Goal: Check status: Check status

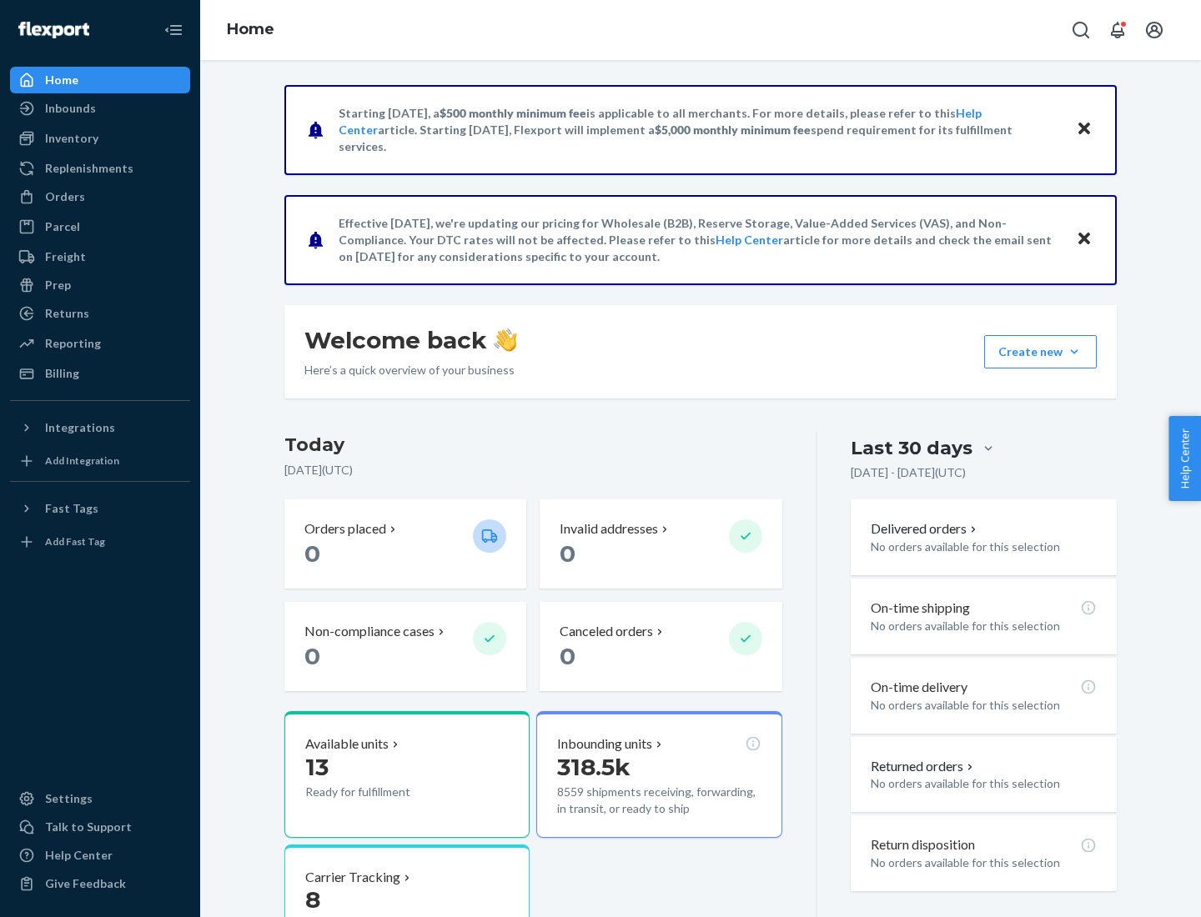
click at [1074, 352] on button "Create new Create new inbound Create new order Create new product" at bounding box center [1040, 351] width 113 height 33
click at [69, 108] on div "Inbounds" at bounding box center [70, 108] width 51 height 17
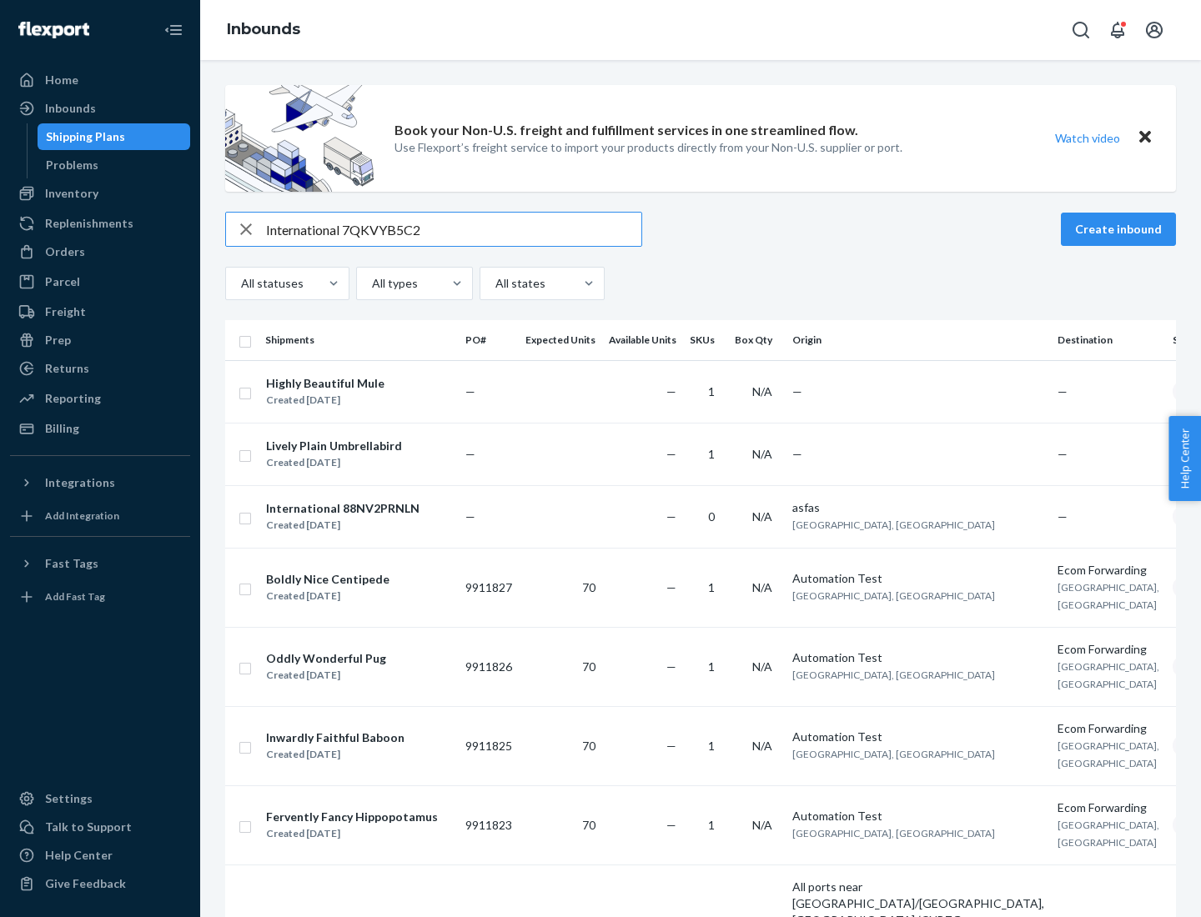
type input "International 7QKVYB5C29"
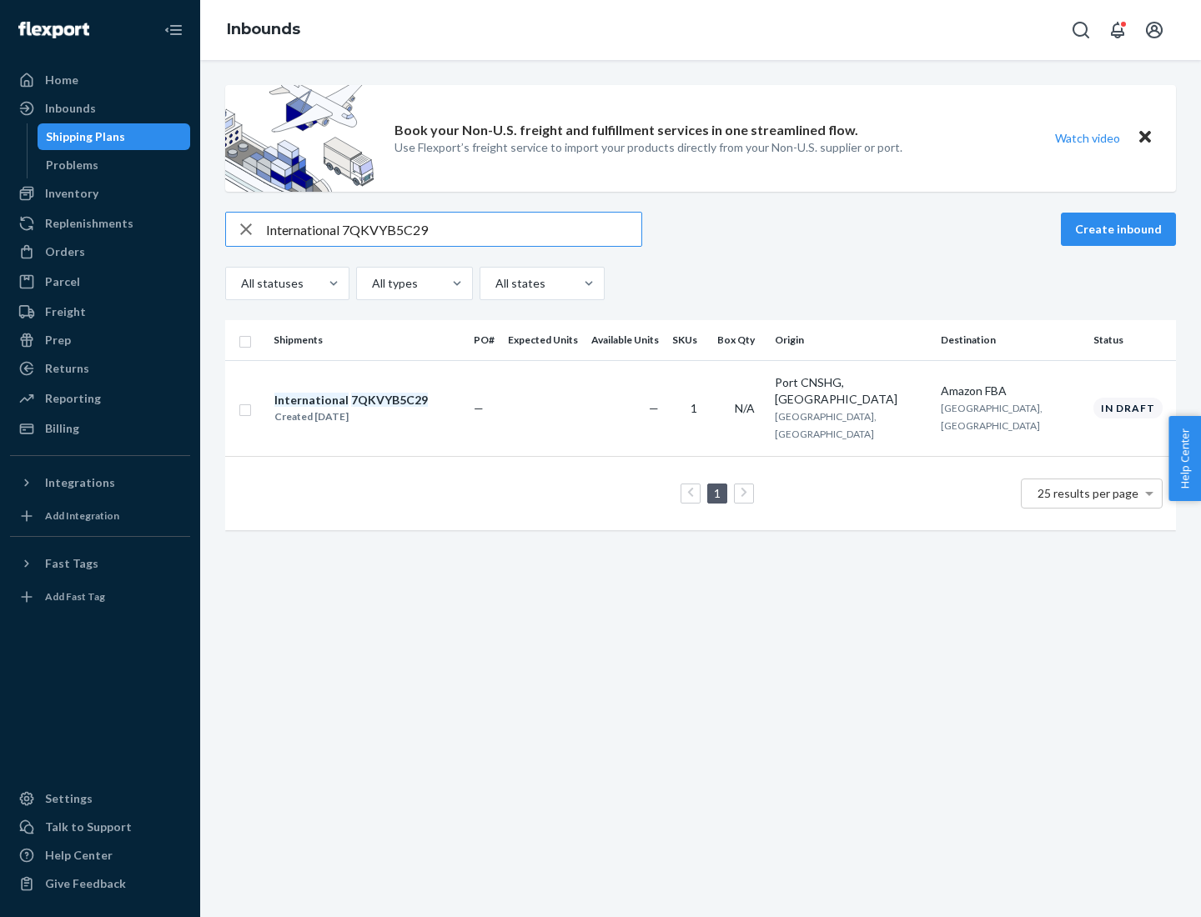
click at [379, 409] on div "Created [DATE]" at bounding box center [350, 417] width 153 height 17
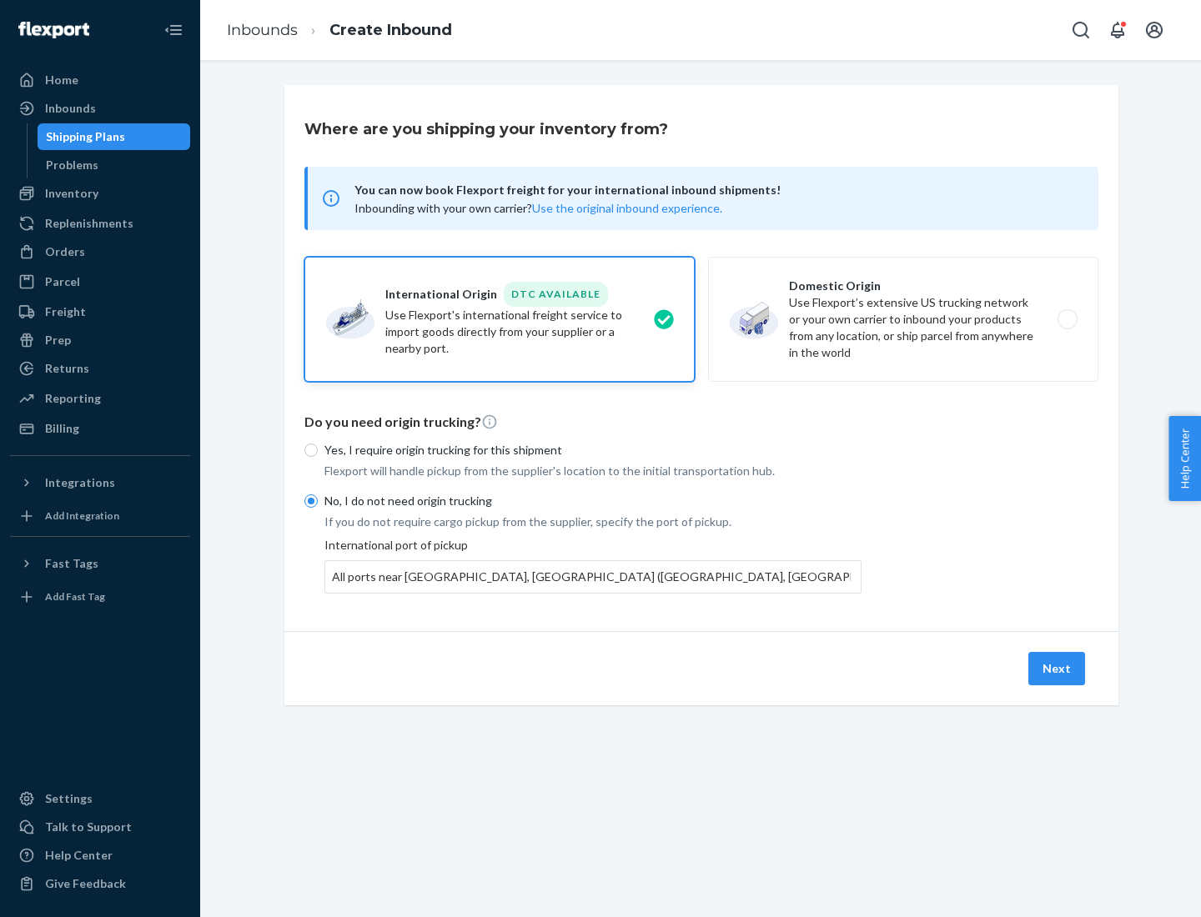
click at [1057, 668] on button "Next" at bounding box center [1056, 668] width 57 height 33
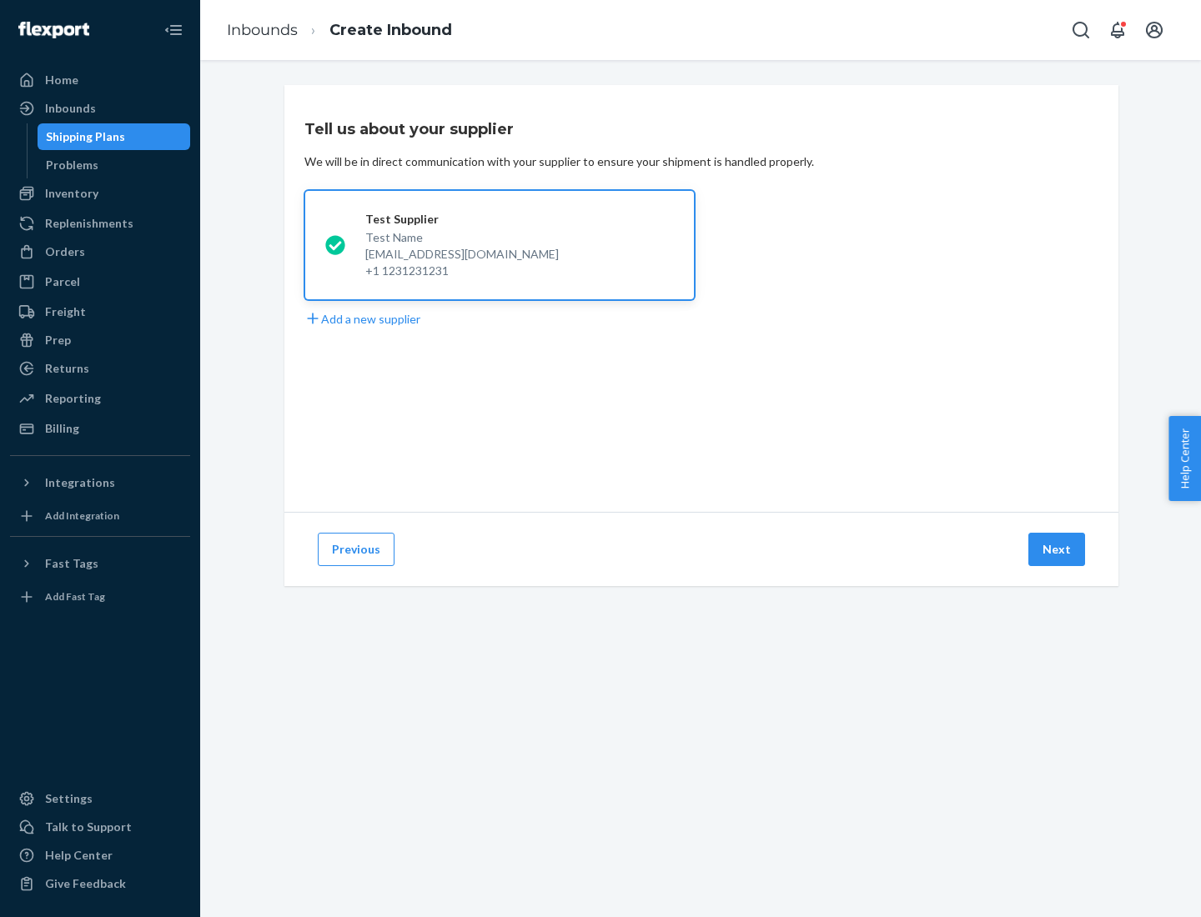
click at [1057, 549] on button "Next" at bounding box center [1056, 549] width 57 height 33
